Goal: Information Seeking & Learning: Find specific fact

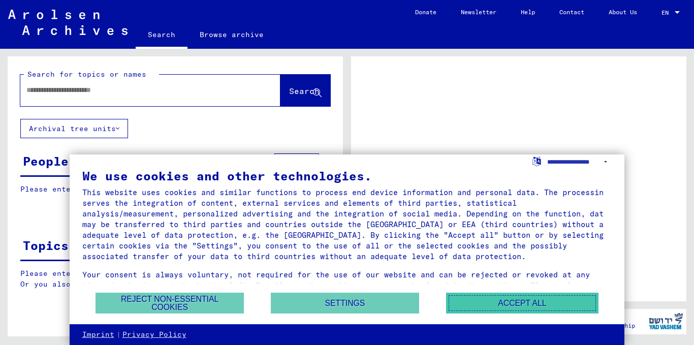
click at [519, 307] on button "Accept all" at bounding box center [522, 302] width 152 height 21
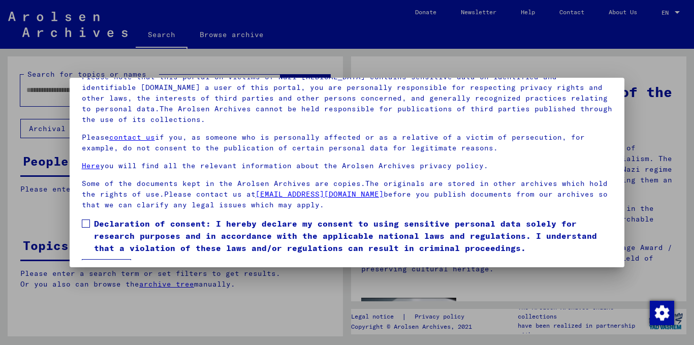
scroll to position [85, 0]
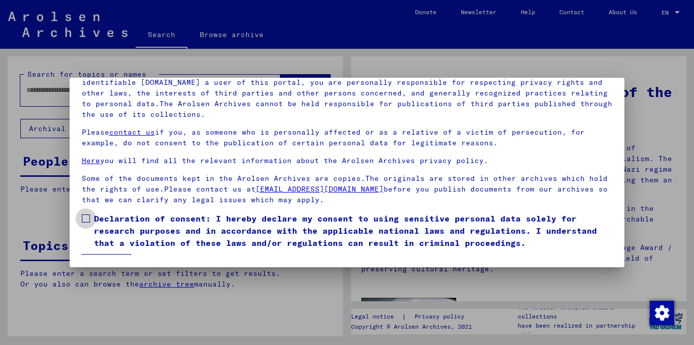
click at [84, 218] on span at bounding box center [86, 218] width 8 height 8
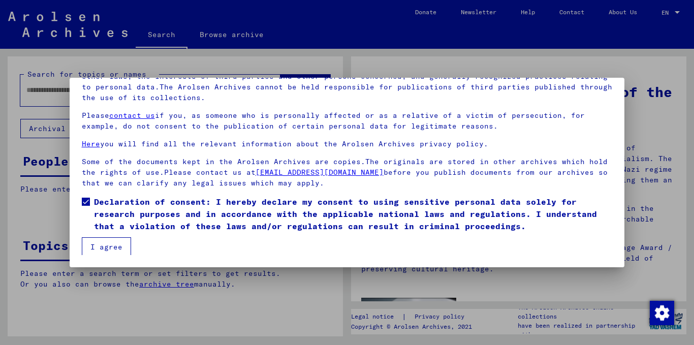
scroll to position [18, 0]
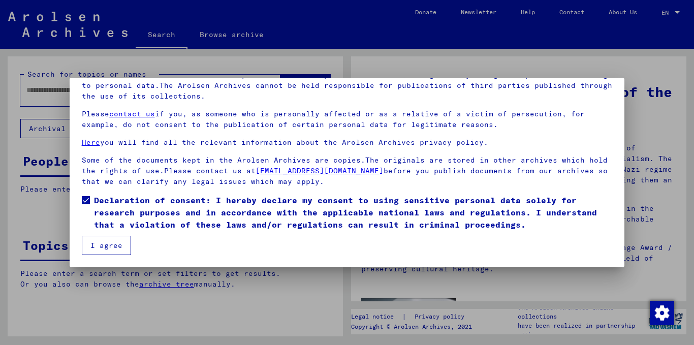
click at [102, 245] on button "I agree" at bounding box center [106, 245] width 49 height 19
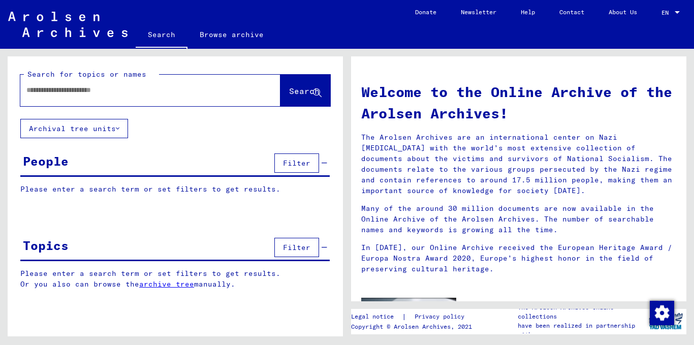
click at [85, 96] on div at bounding box center [135, 90] width 230 height 23
click at [71, 92] on input "text" at bounding box center [137, 90] width 223 height 11
click at [316, 102] on button "Search" at bounding box center [305, 90] width 50 height 31
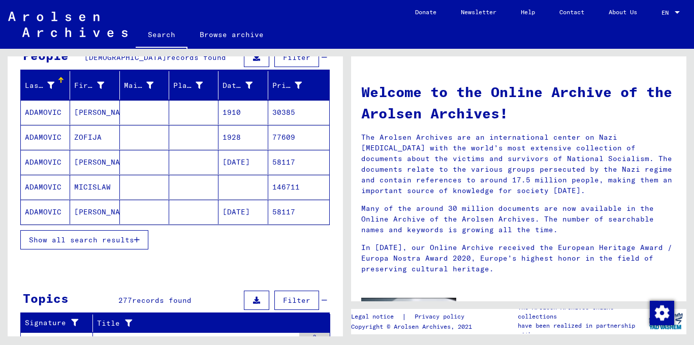
scroll to position [112, 0]
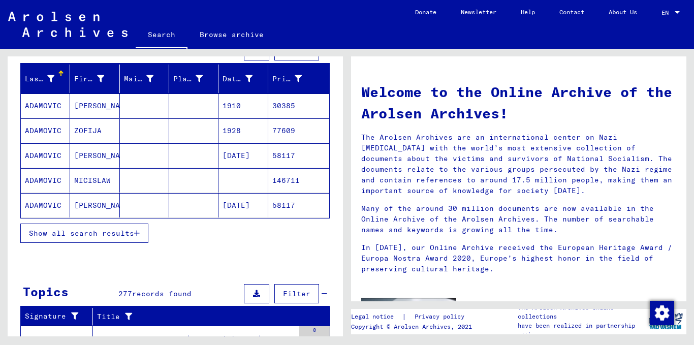
click at [138, 238] on button "Show all search results" at bounding box center [84, 232] width 128 height 19
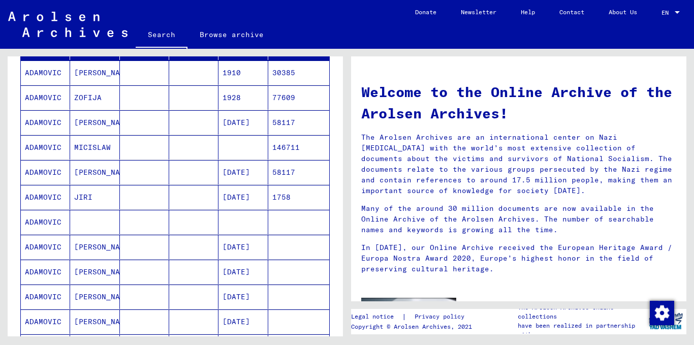
scroll to position [0, 0]
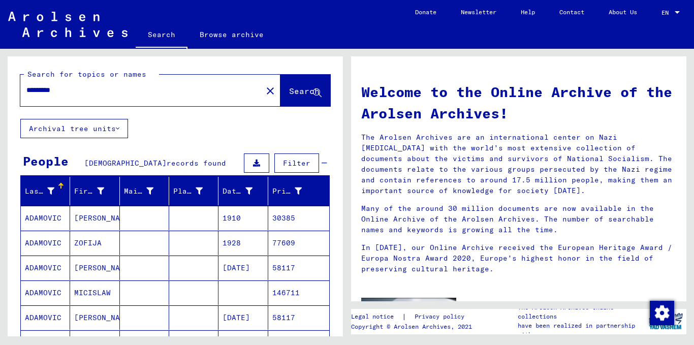
click at [77, 89] on input "*********" at bounding box center [137, 90] width 223 height 11
type input "**********"
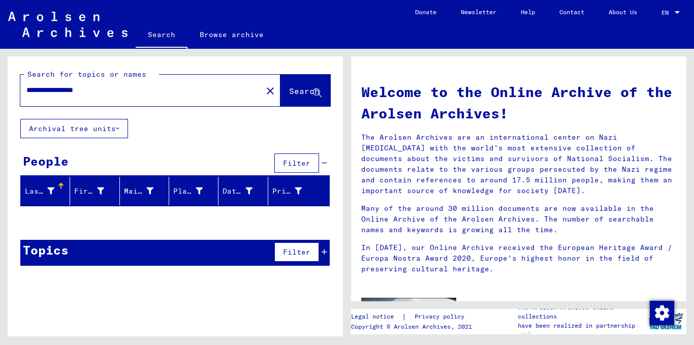
click at [119, 132] on button "Archival tree units" at bounding box center [74, 128] width 108 height 19
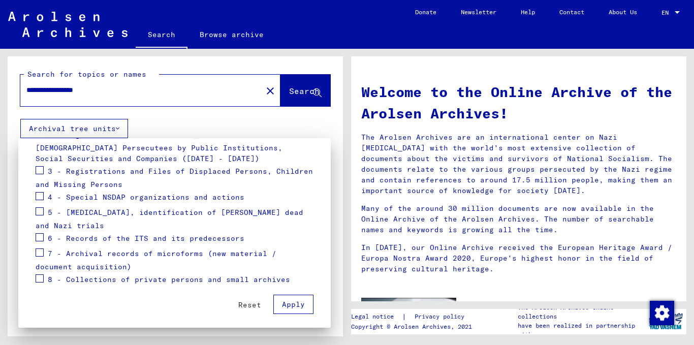
scroll to position [184, 0]
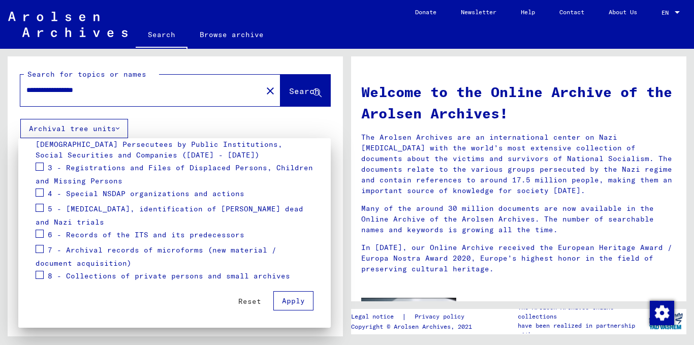
click at [42, 275] on span at bounding box center [40, 275] width 8 height 8
click at [42, 250] on span at bounding box center [40, 249] width 8 height 8
click at [42, 237] on mat-checkbox at bounding box center [40, 234] width 8 height 15
click at [39, 208] on span at bounding box center [40, 208] width 8 height 8
click at [41, 232] on span at bounding box center [40, 234] width 8 height 8
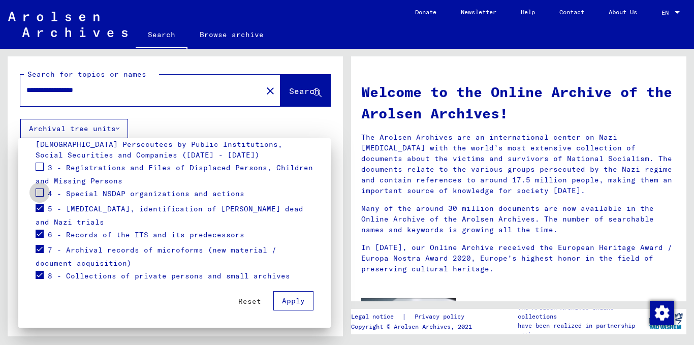
click at [38, 194] on span at bounding box center [40, 192] width 8 height 8
drag, startPoint x: 40, startPoint y: 167, endPoint x: 99, endPoint y: 204, distance: 69.6
click at [41, 167] on span at bounding box center [40, 166] width 8 height 8
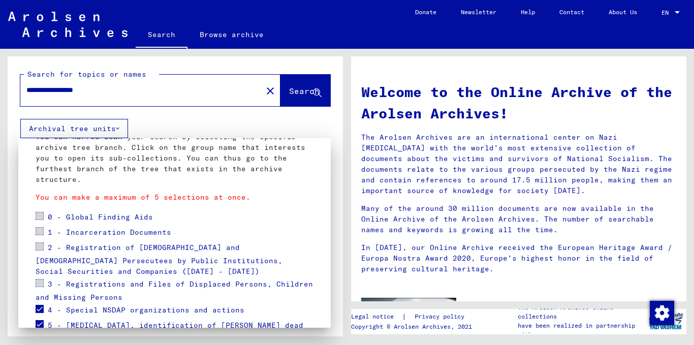
scroll to position [75, 0]
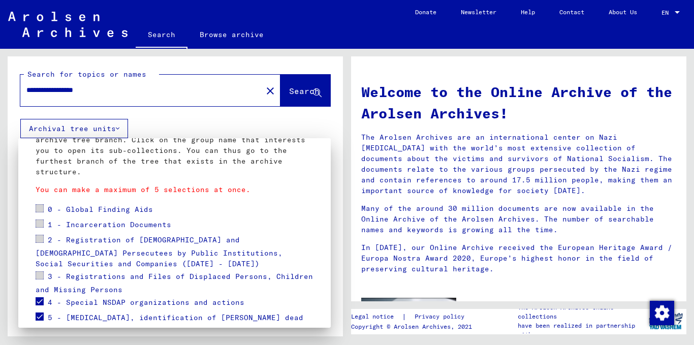
click at [41, 236] on span at bounding box center [40, 239] width 8 height 8
click at [39, 243] on mat-checkbox at bounding box center [40, 240] width 8 height 15
click at [40, 301] on span at bounding box center [40, 301] width 8 height 8
click at [40, 239] on span at bounding box center [40, 239] width 8 height 8
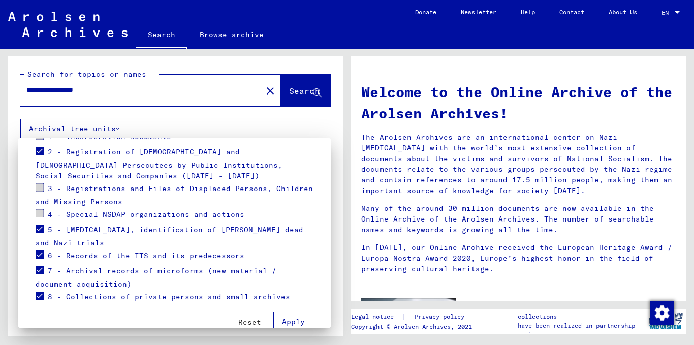
scroll to position [170, 0]
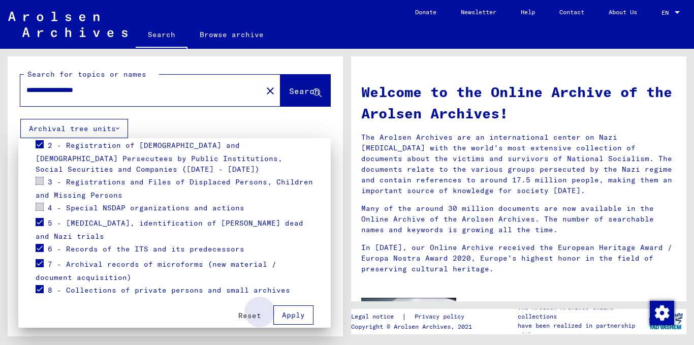
click at [283, 316] on span "Apply" at bounding box center [293, 314] width 23 height 9
